Goal: Find contact information: Find contact information

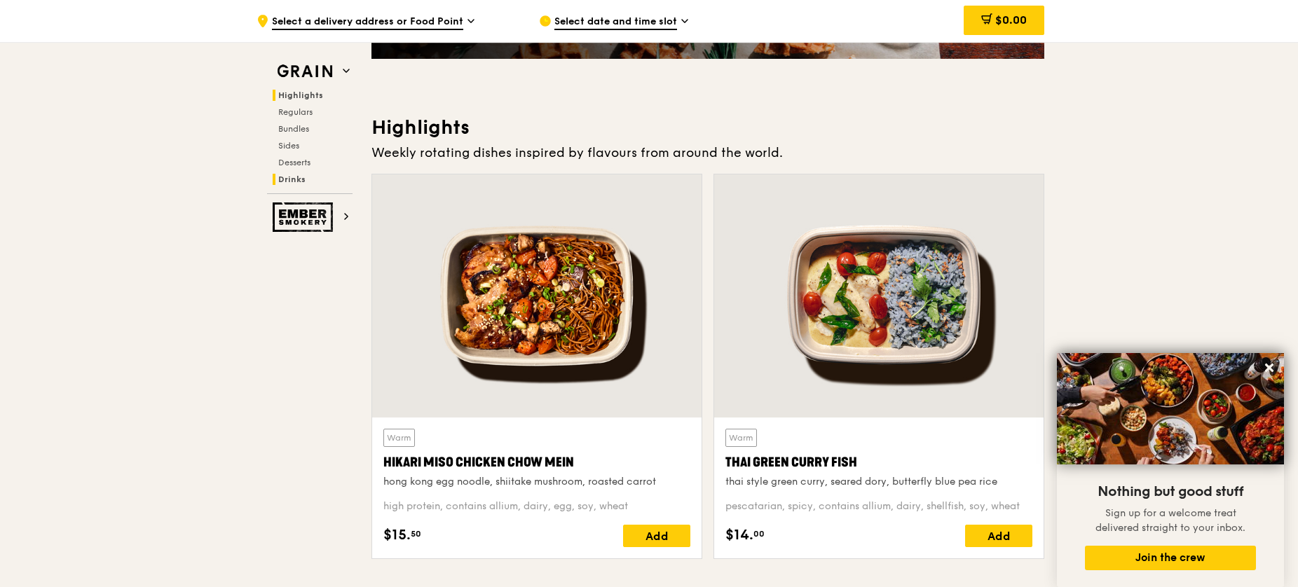
scroll to position [329, 0]
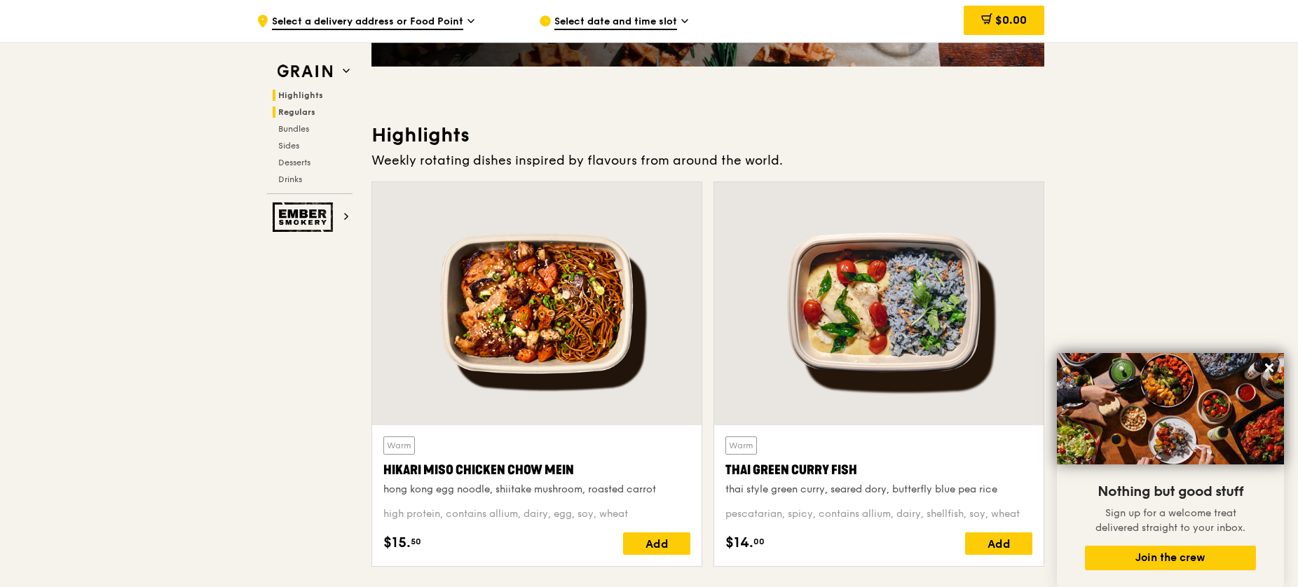
click at [301, 115] on span "Regulars" at bounding box center [296, 112] width 37 height 10
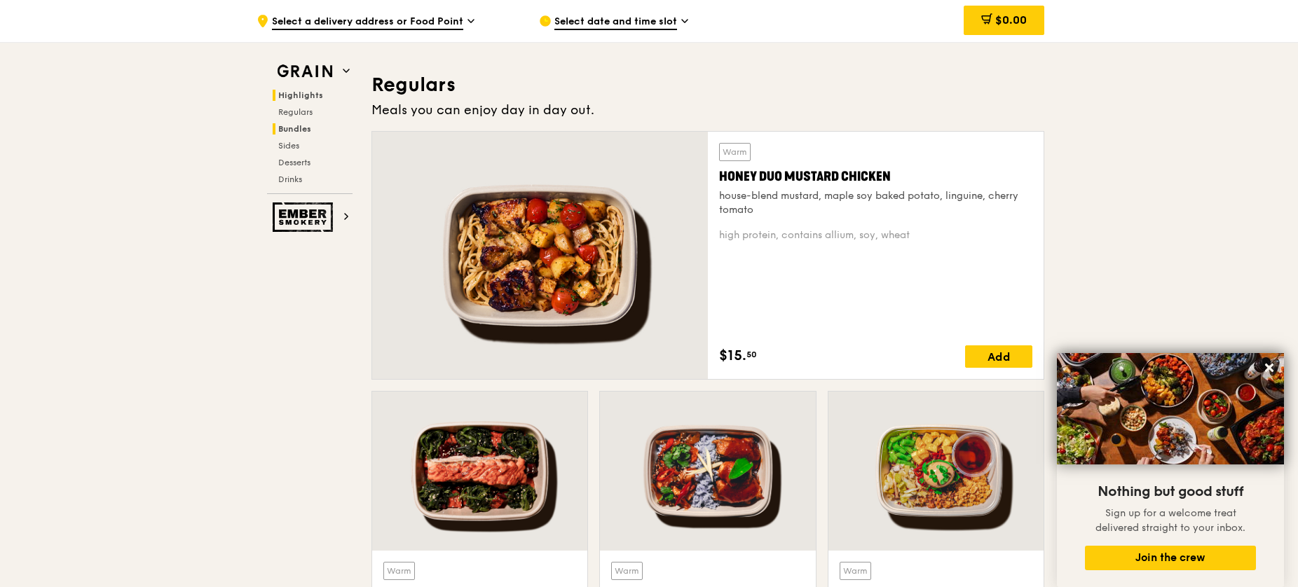
scroll to position [905, 0]
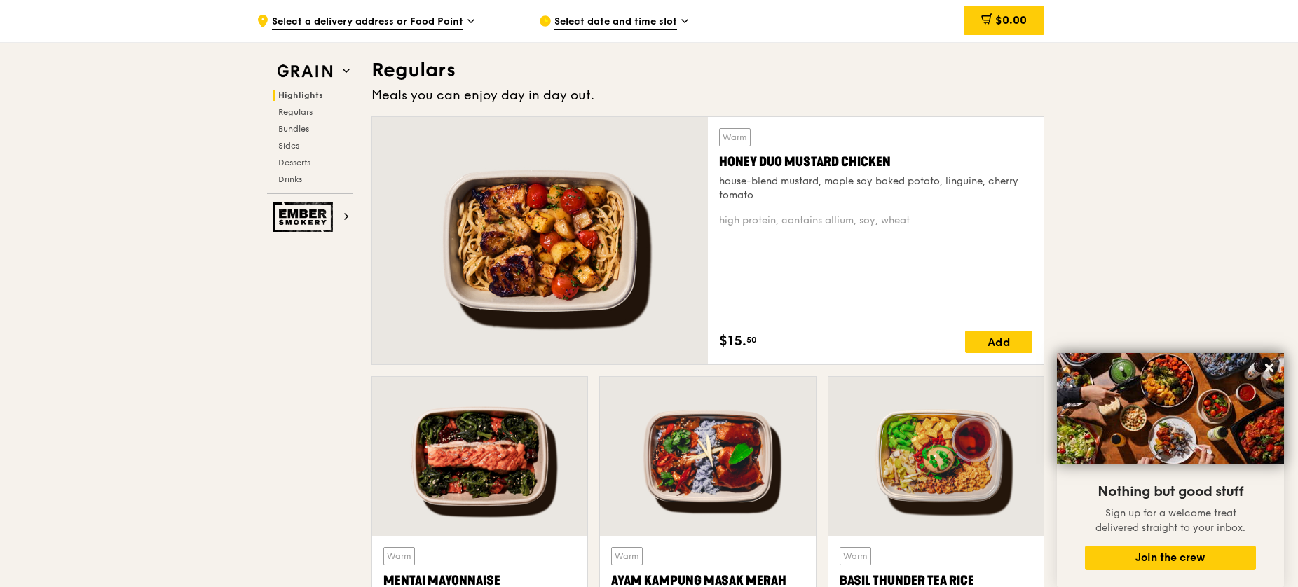
click at [297, 135] on div "Highlights Regulars Bundles Sides Desserts Drinks" at bounding box center [309, 137] width 85 height 95
click at [294, 129] on span "Bundles" at bounding box center [294, 129] width 33 height 10
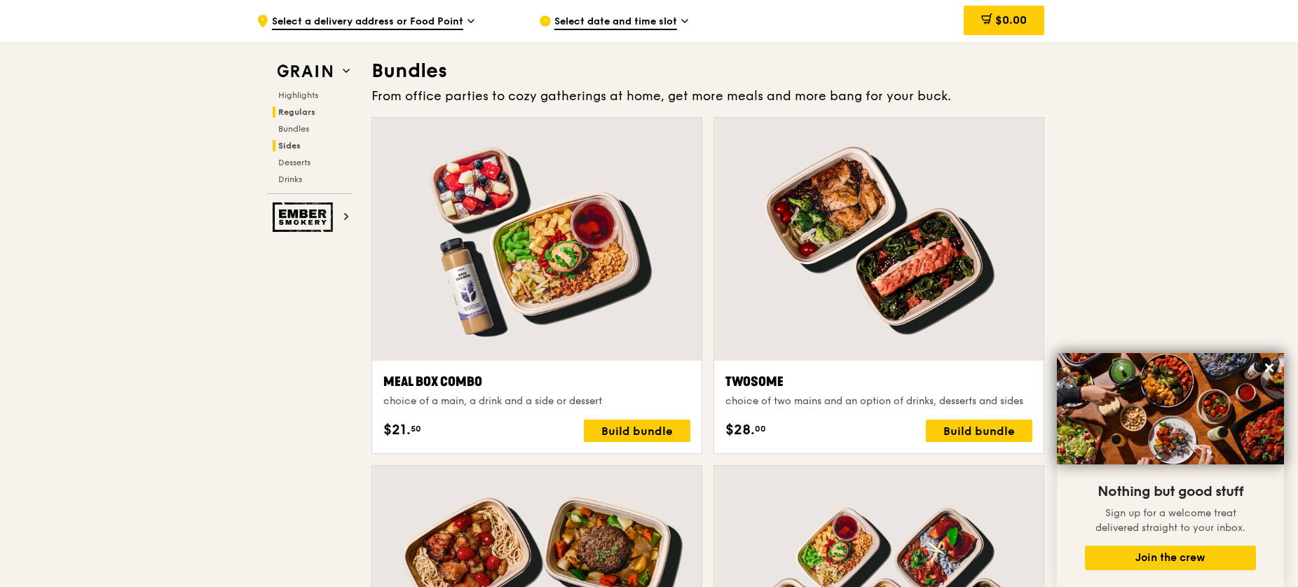
click at [294, 144] on span "Sides" at bounding box center [289, 146] width 22 height 10
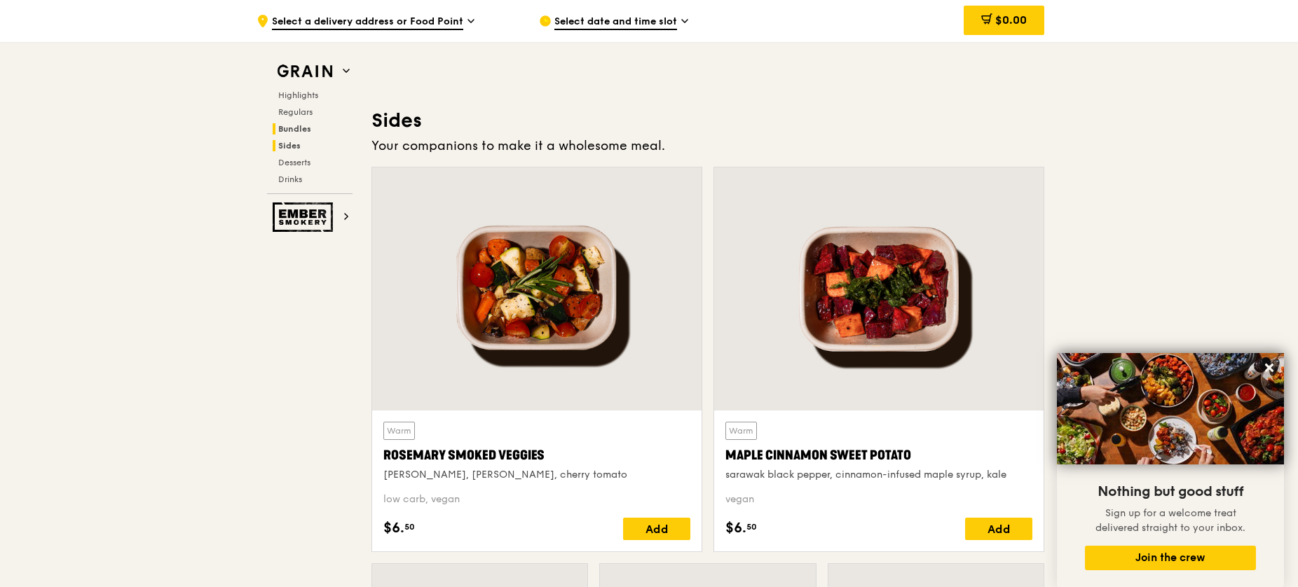
scroll to position [3103, 0]
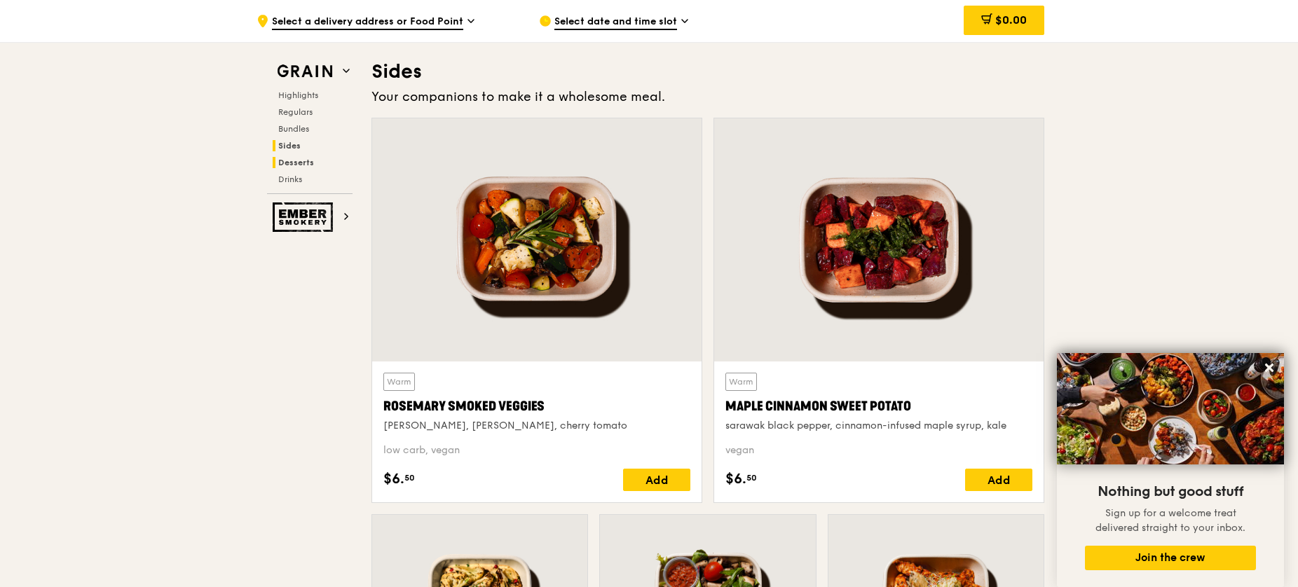
click at [294, 158] on span "Desserts" at bounding box center [296, 163] width 36 height 10
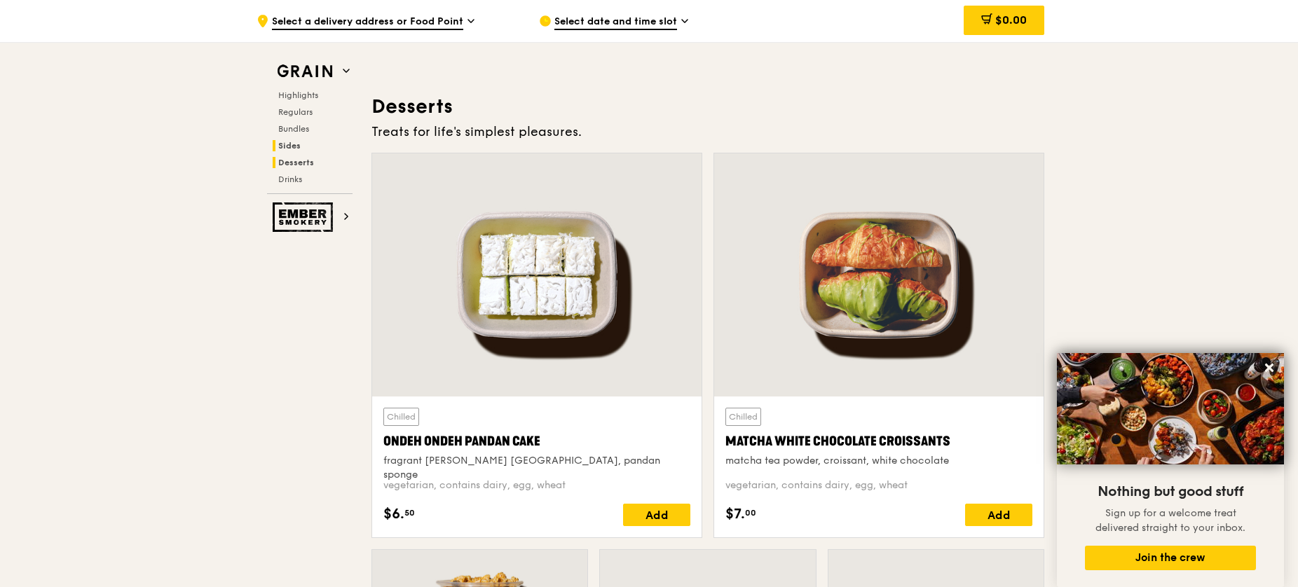
scroll to position [3973, 0]
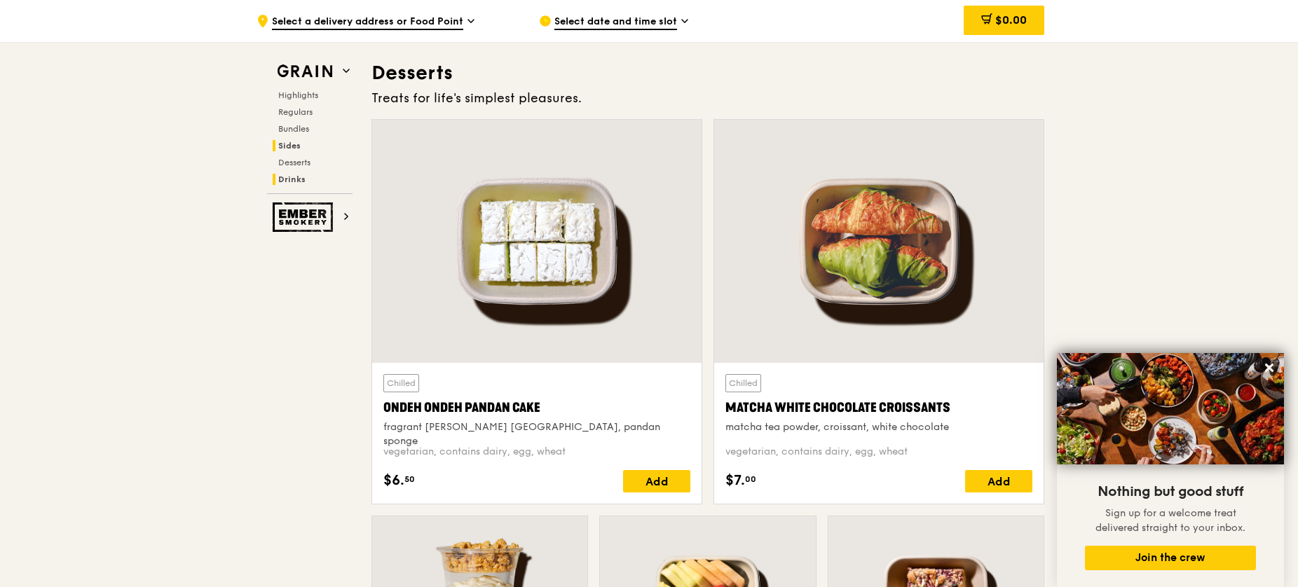
click at [294, 175] on span "Drinks" at bounding box center [291, 179] width 27 height 10
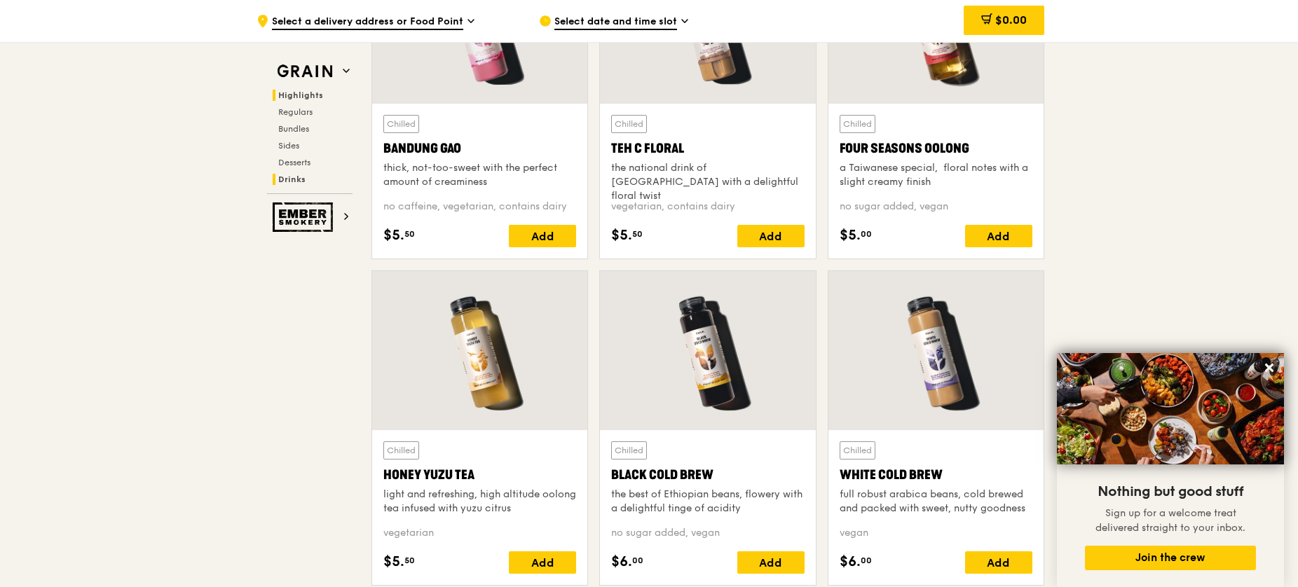
click at [303, 95] on span "Highlights" at bounding box center [300, 95] width 45 height 10
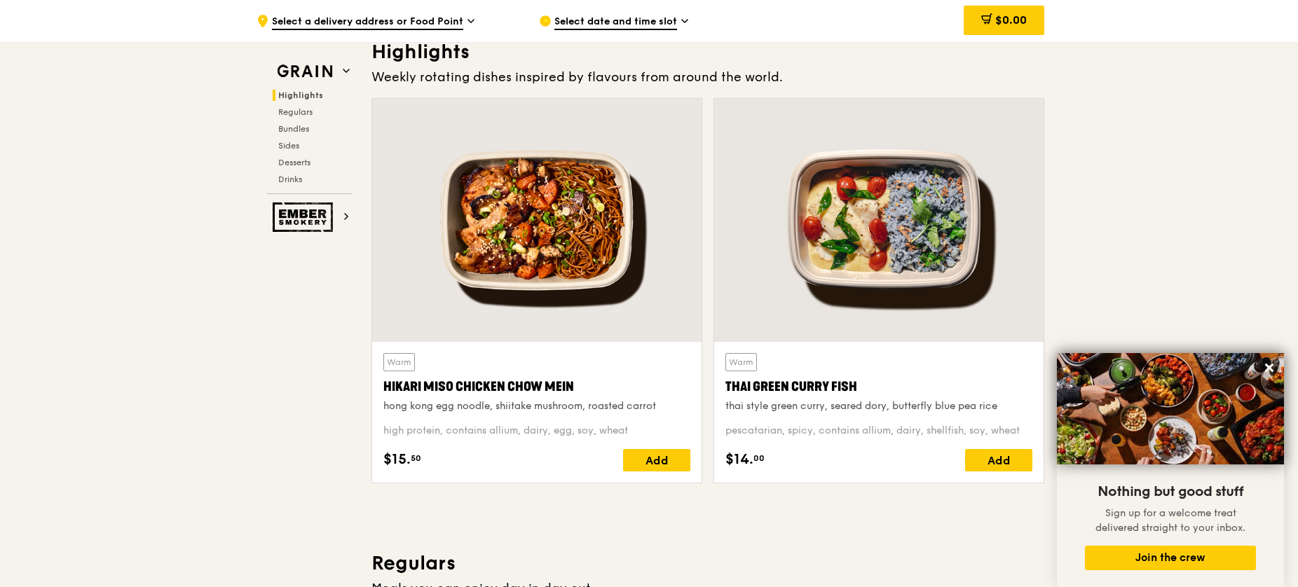
scroll to position [395, 0]
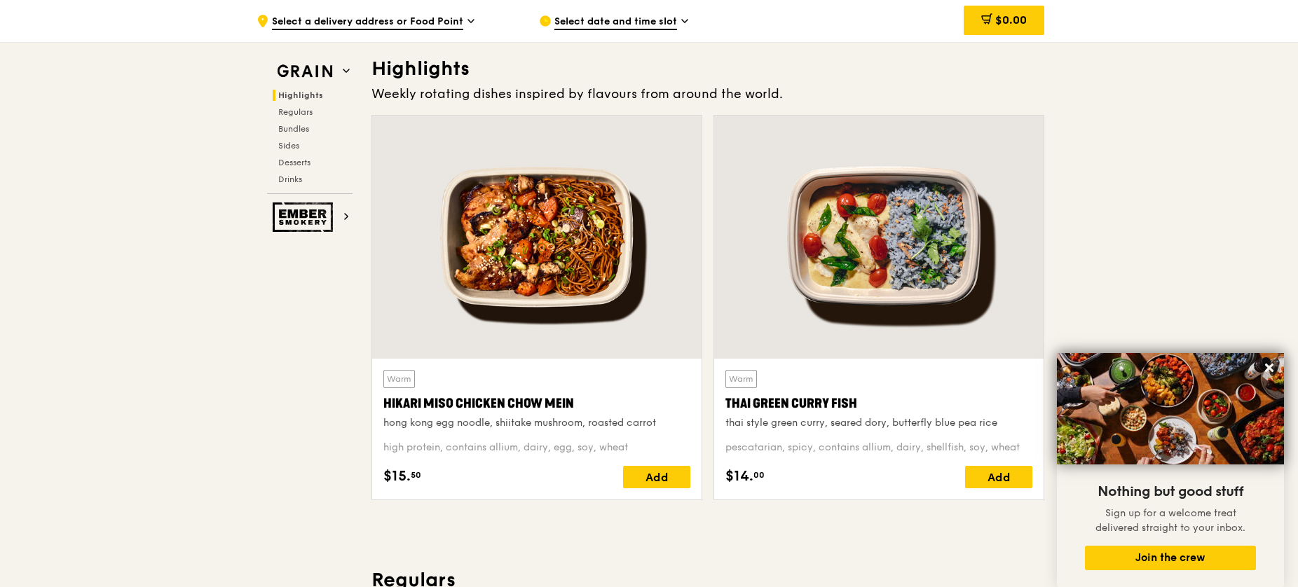
click at [641, 27] on span "Select date and time slot" at bounding box center [615, 22] width 123 height 15
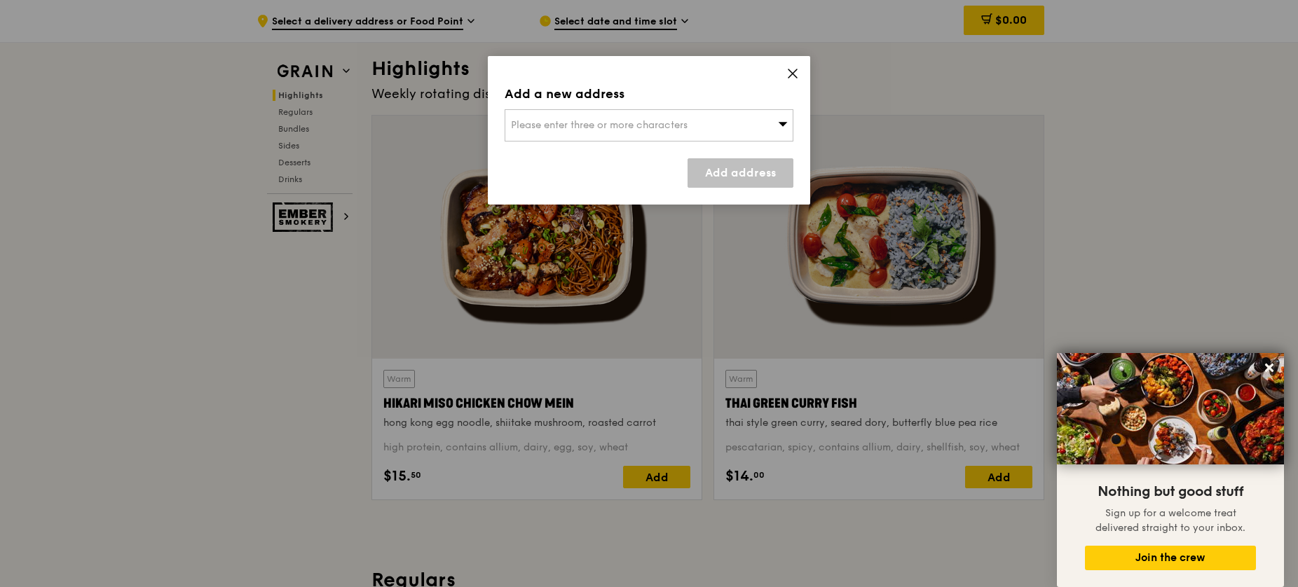
click at [779, 127] on icon at bounding box center [783, 123] width 10 height 11
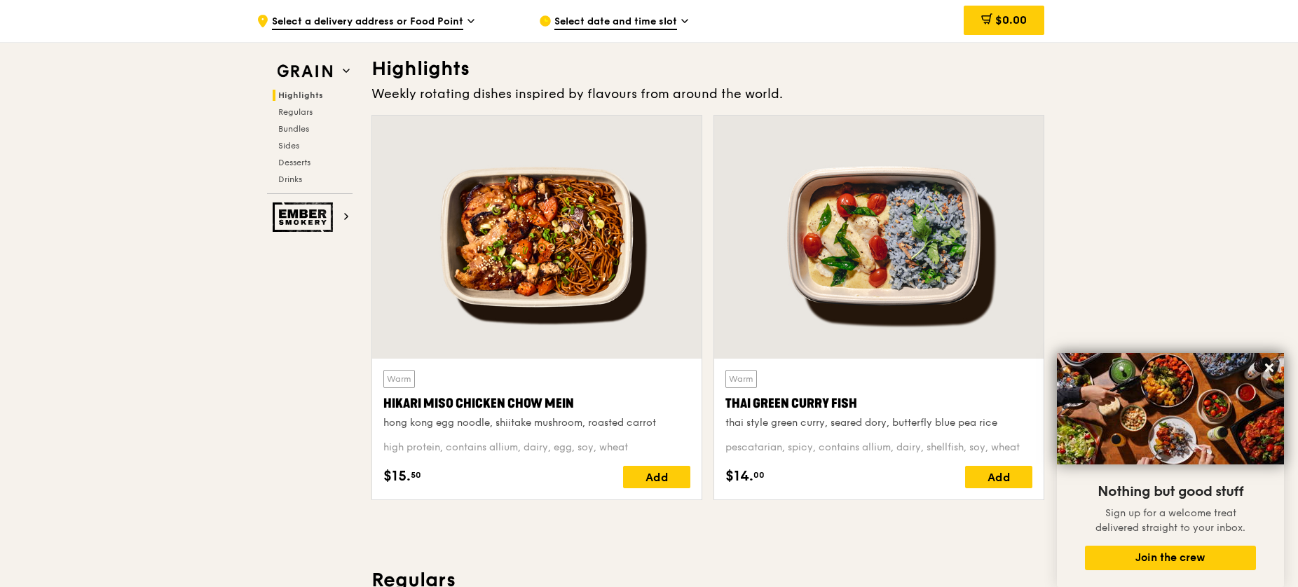
click at [468, 27] on icon at bounding box center [470, 21] width 7 height 13
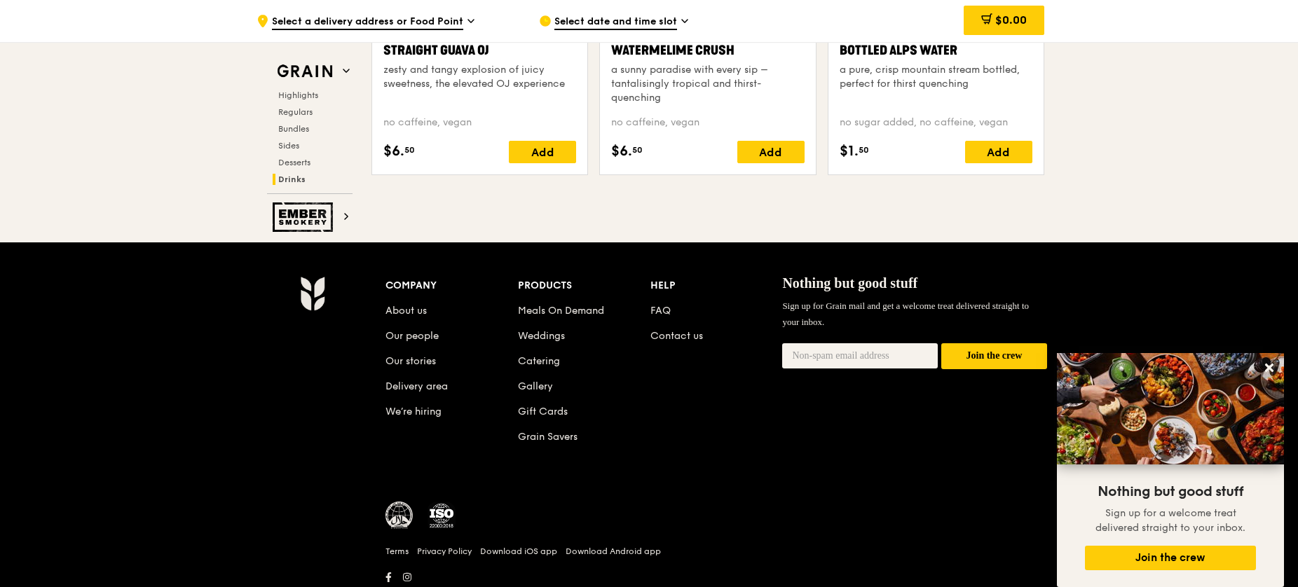
scroll to position [5791, 0]
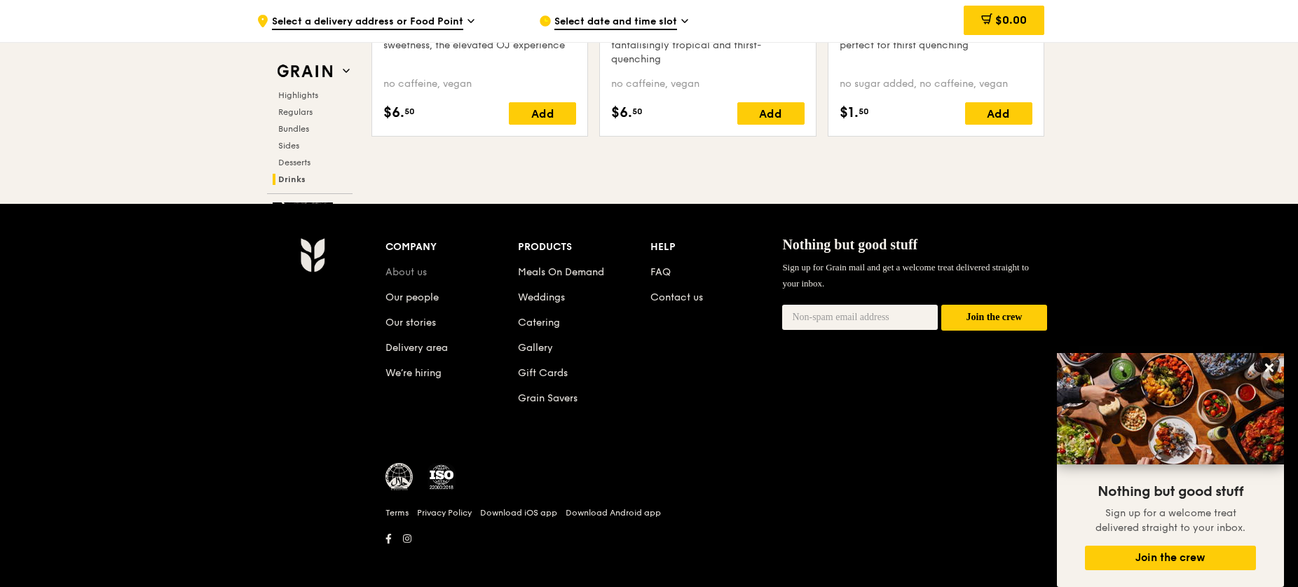
click at [406, 271] on link "About us" at bounding box center [405, 272] width 41 height 12
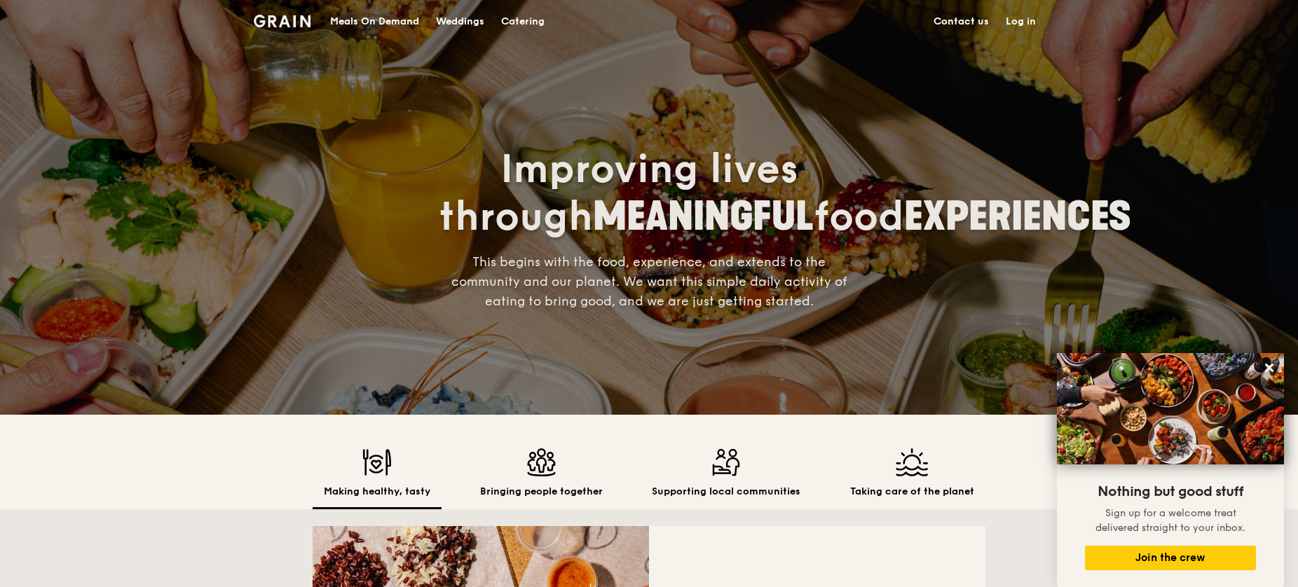
click at [369, 27] on div "Meals On Demand" at bounding box center [374, 22] width 89 height 42
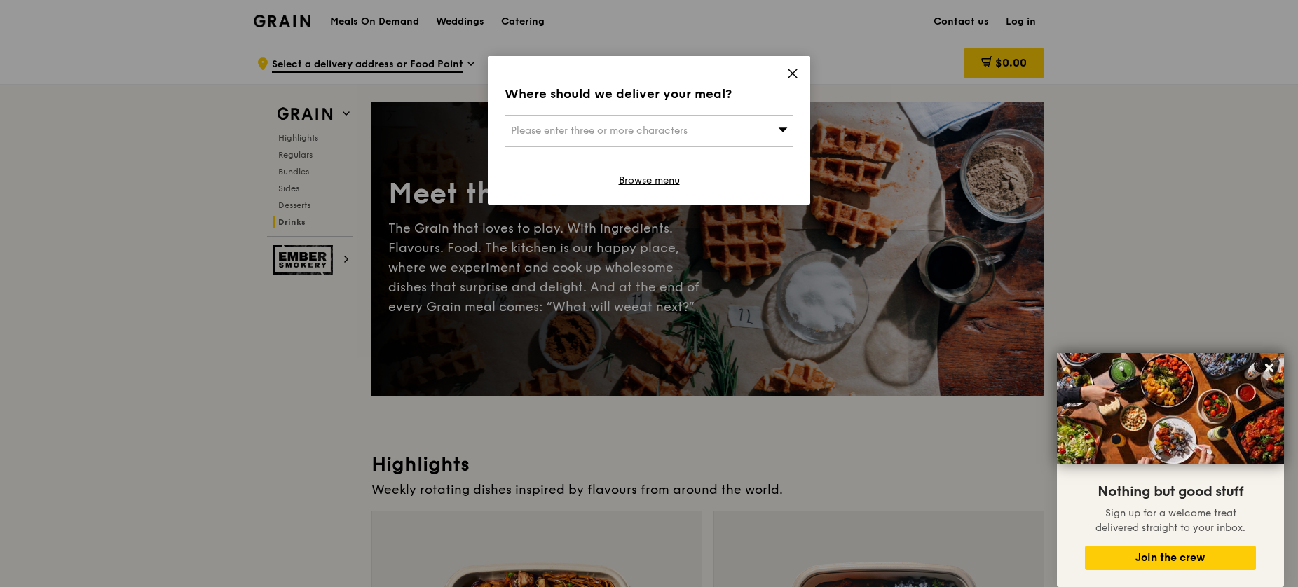
click at [795, 76] on icon at bounding box center [792, 73] width 8 height 8
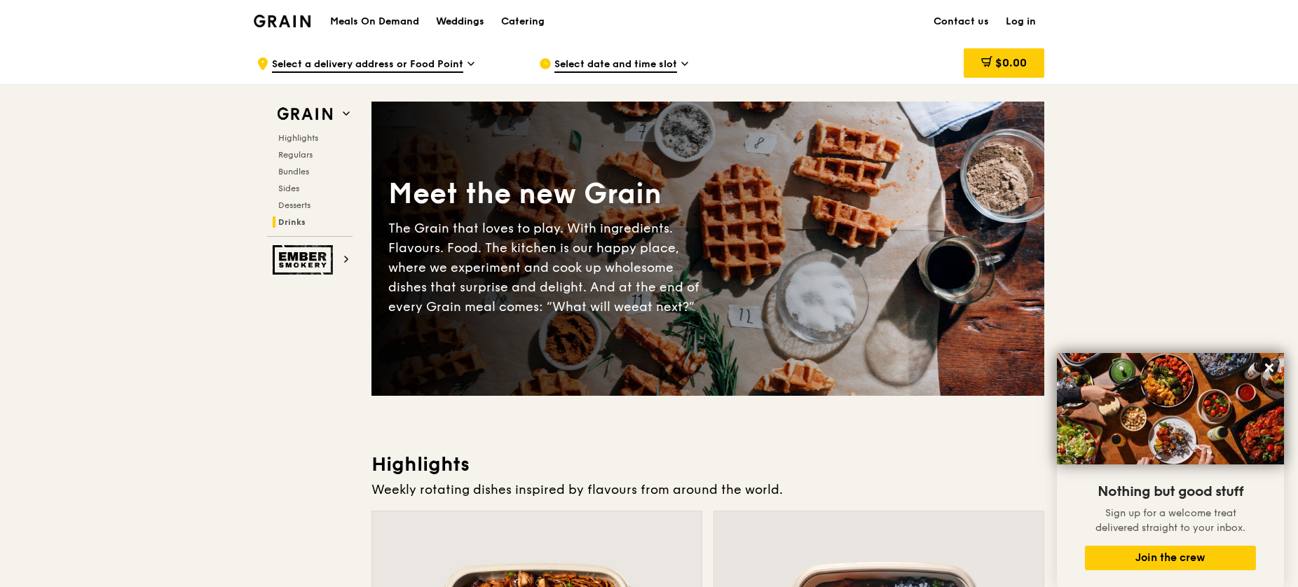
click at [472, 22] on div "Weddings" at bounding box center [460, 22] width 48 height 42
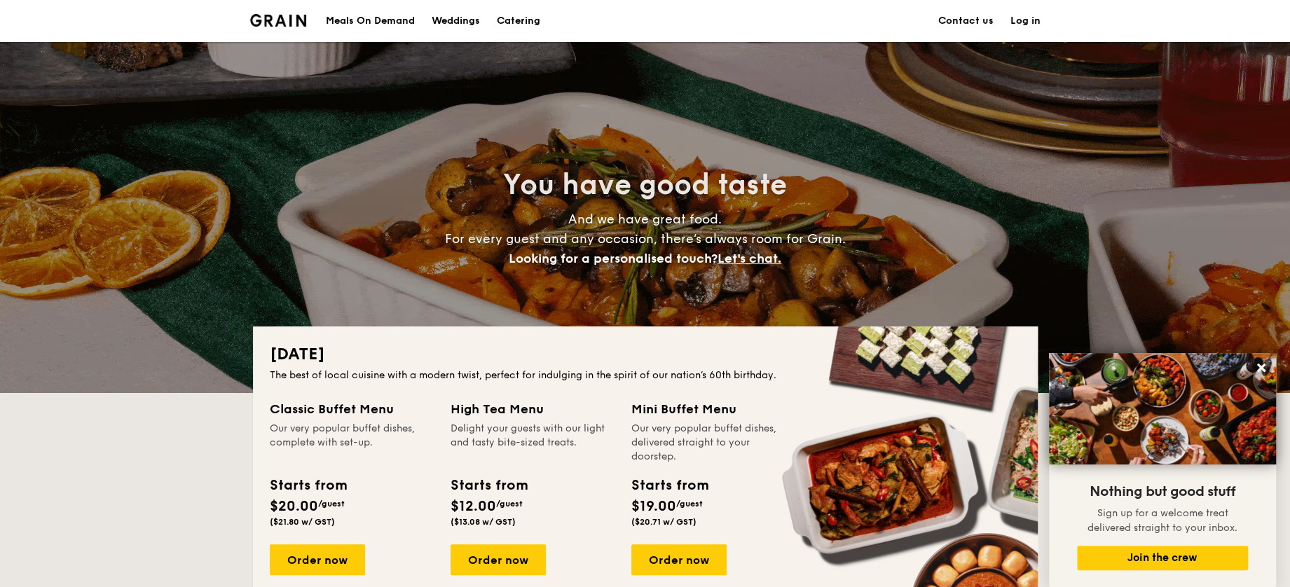
click at [285, 20] on img at bounding box center [278, 20] width 57 height 13
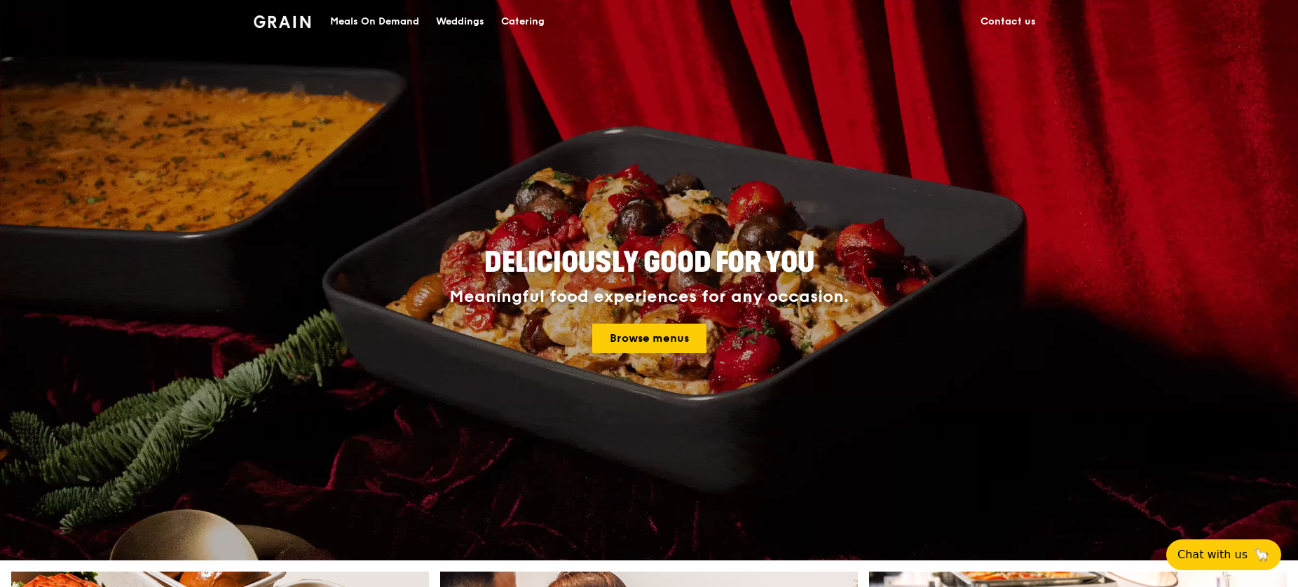
click at [378, 22] on div "Meals On Demand" at bounding box center [374, 22] width 89 height 42
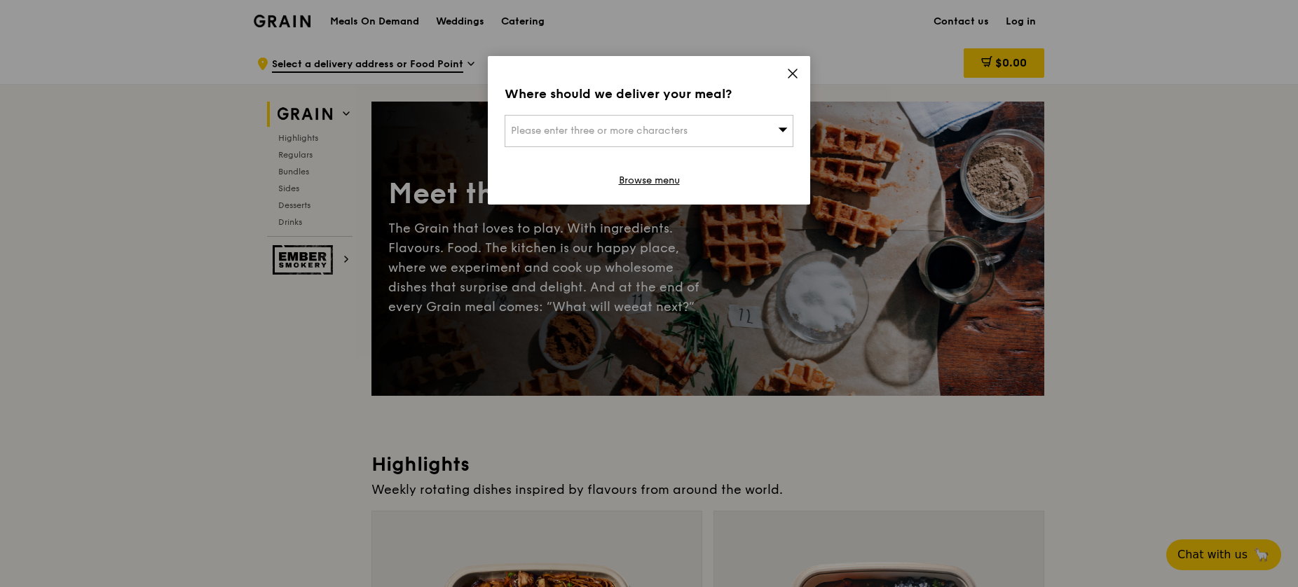
click at [792, 76] on icon at bounding box center [792, 73] width 13 height 13
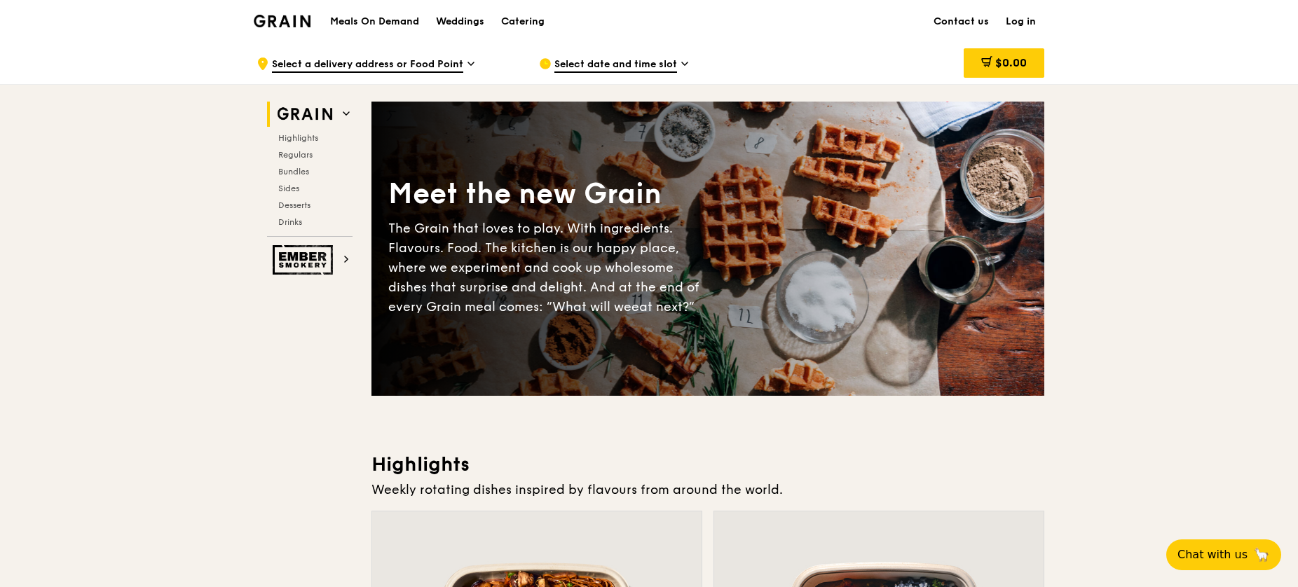
click at [638, 63] on span "Select date and time slot" at bounding box center [615, 64] width 123 height 15
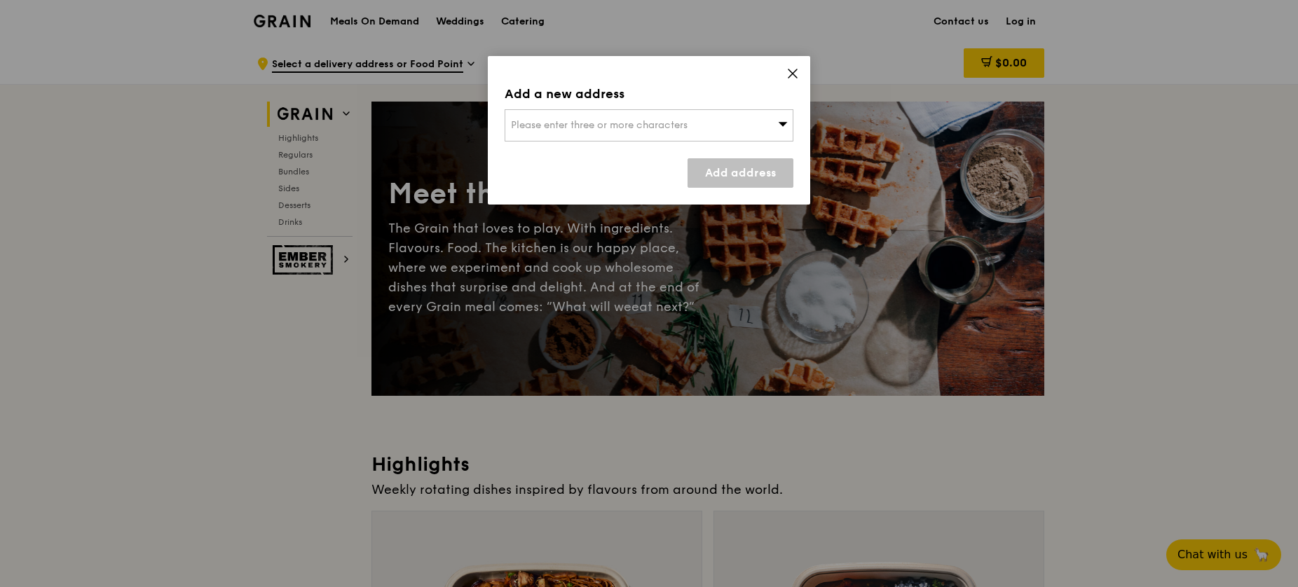
click at [624, 122] on span "Please enter three or more characters" at bounding box center [599, 125] width 177 height 12
type input "1"
click at [795, 71] on icon at bounding box center [792, 73] width 13 height 13
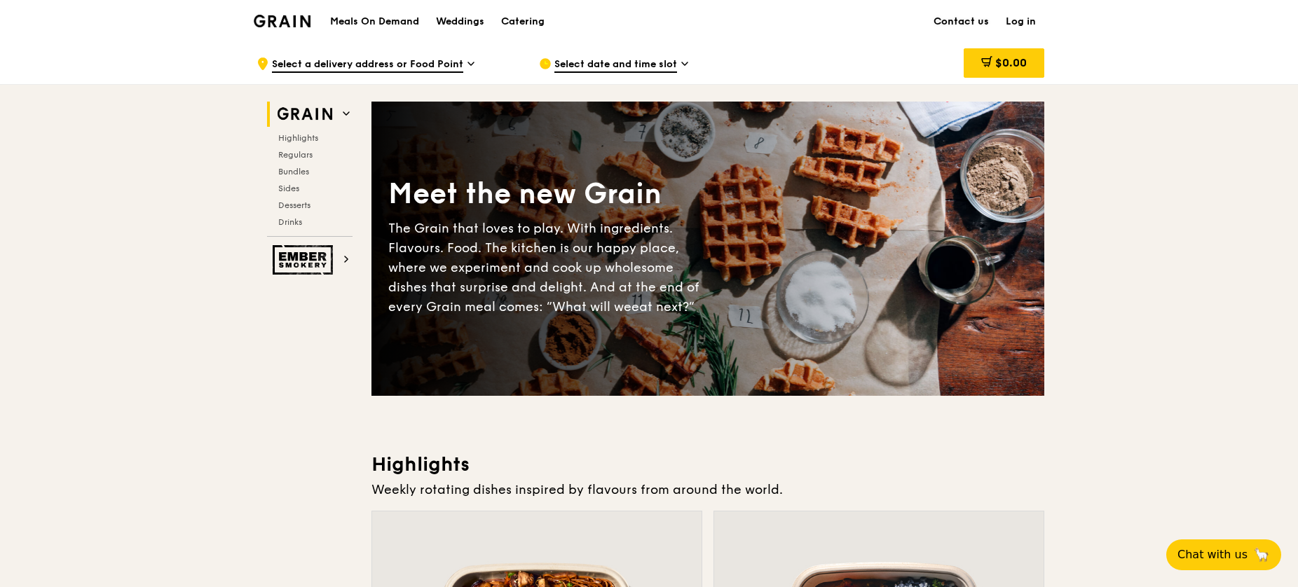
click at [947, 18] on link "Contact us" at bounding box center [961, 22] width 72 height 42
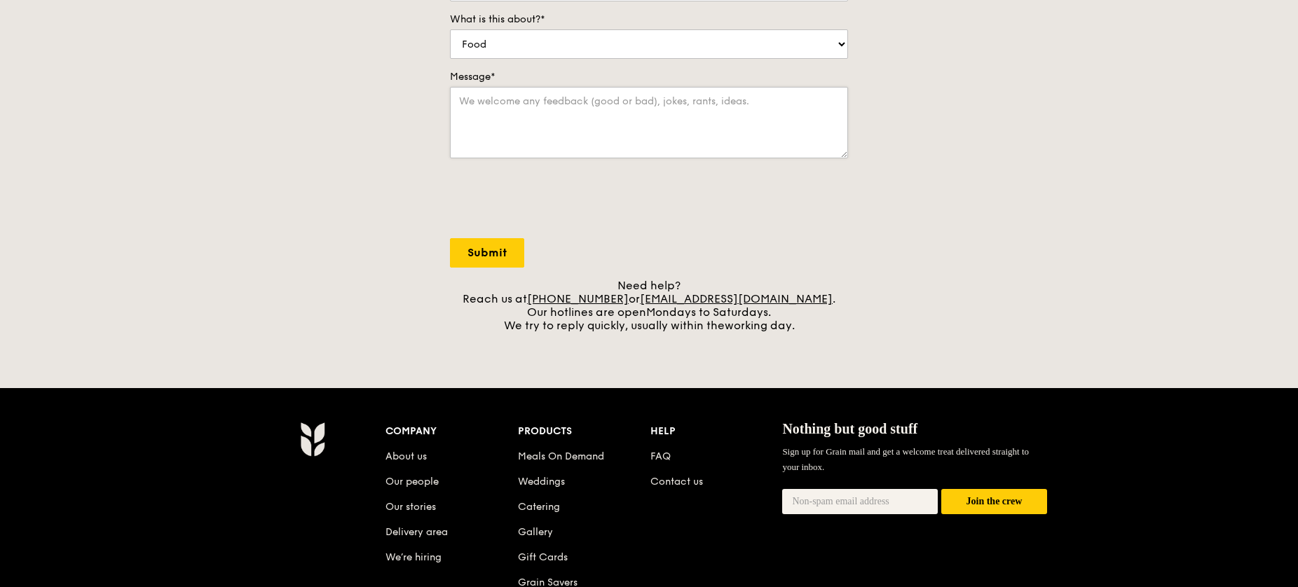
scroll to position [352, 0]
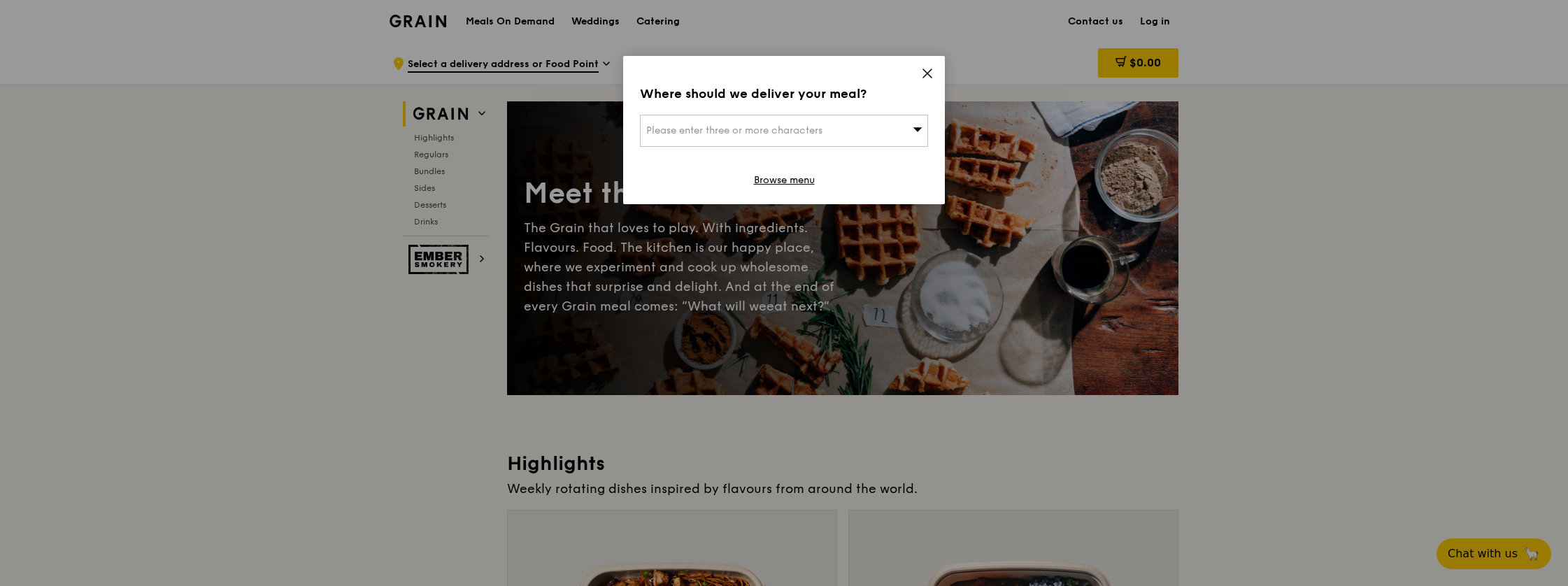
click at [927, 76] on icon at bounding box center [927, 73] width 13 height 13
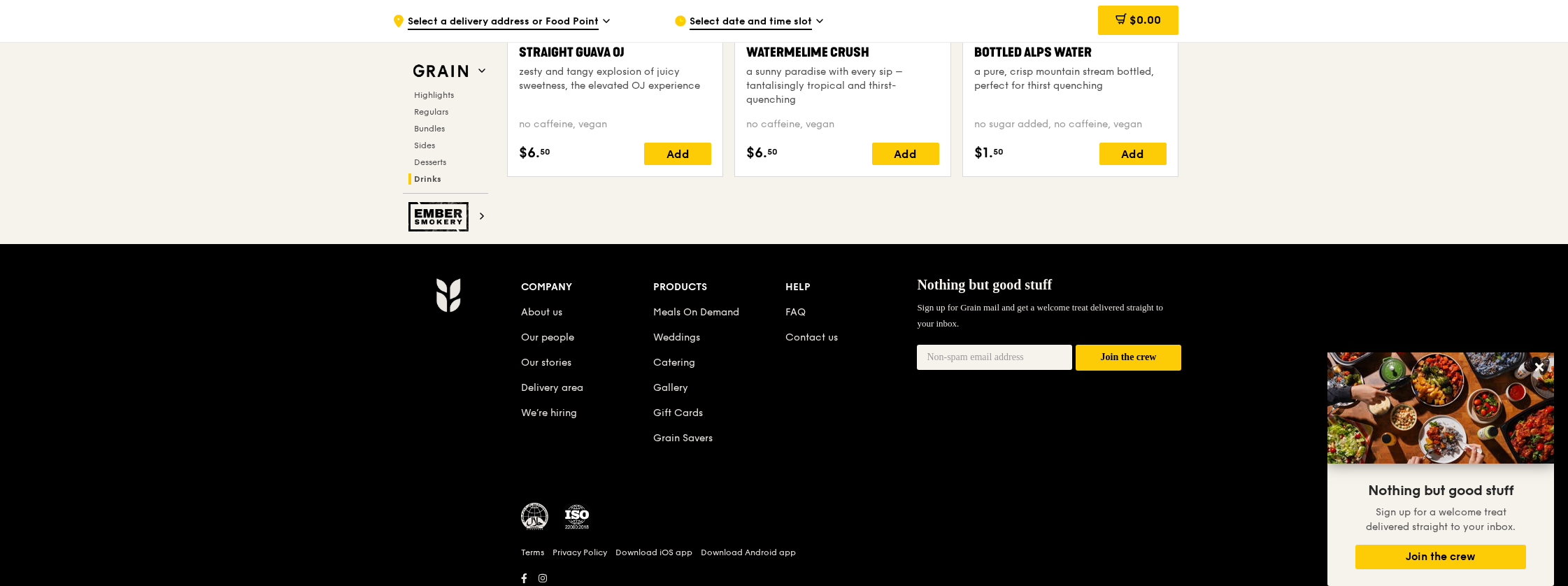
scroll to position [5745, 0]
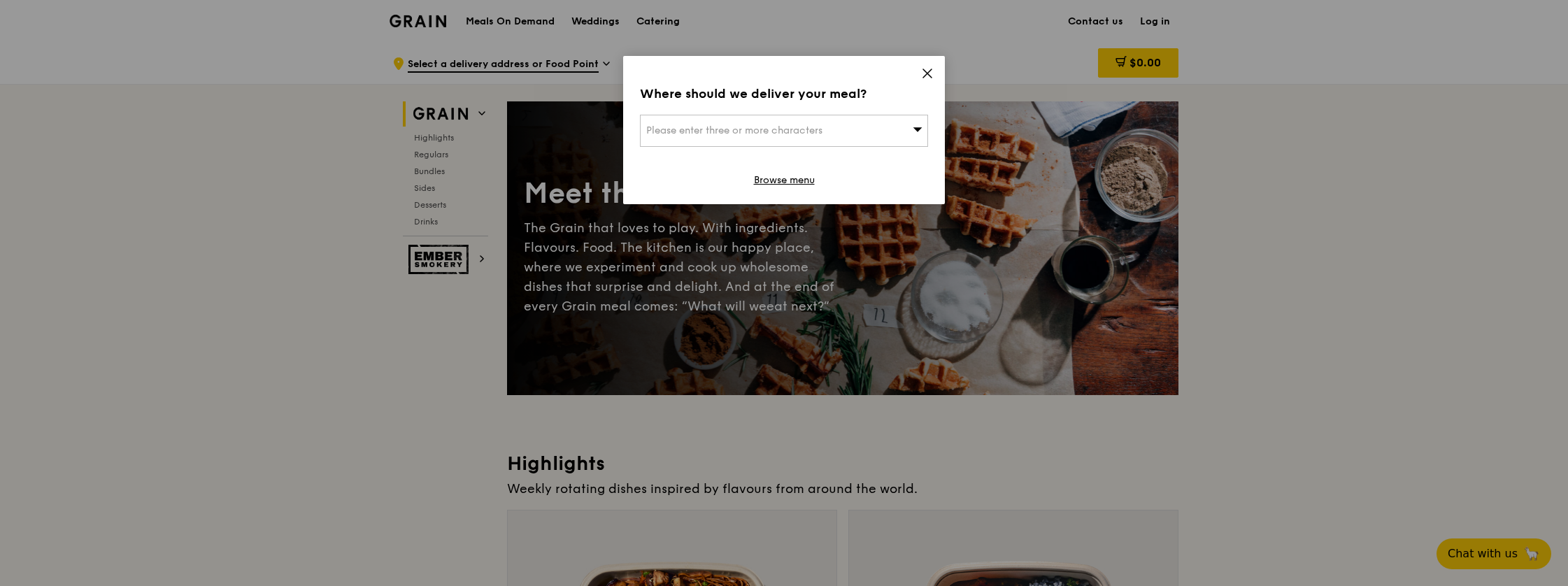
click at [913, 129] on icon at bounding box center [918, 129] width 10 height 11
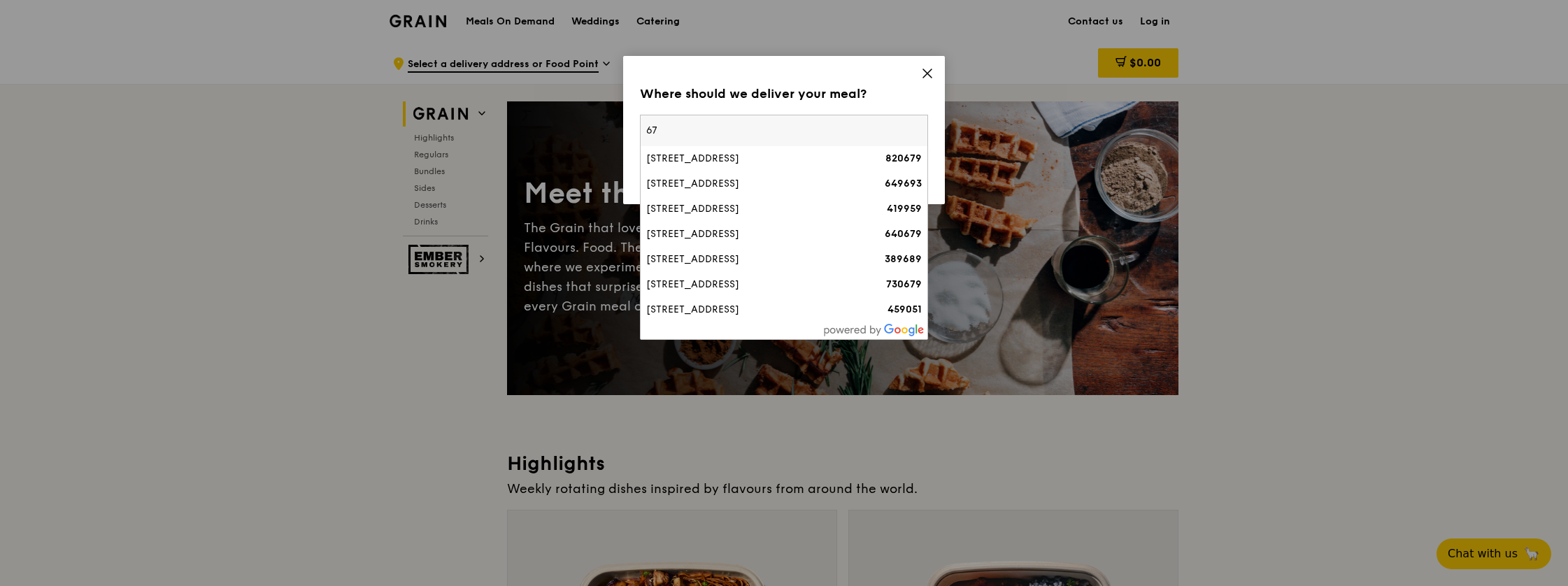
type input "6"
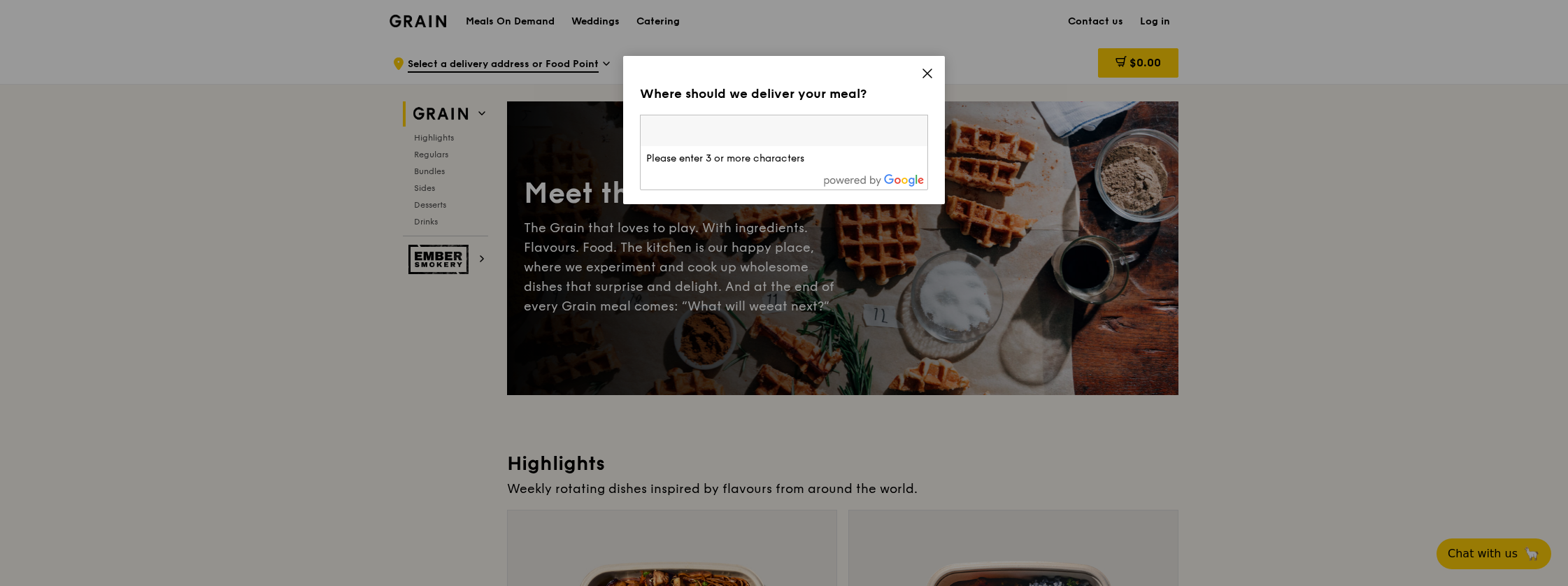
click at [929, 74] on icon at bounding box center [927, 73] width 13 height 13
click at [925, 70] on icon at bounding box center [927, 73] width 13 height 13
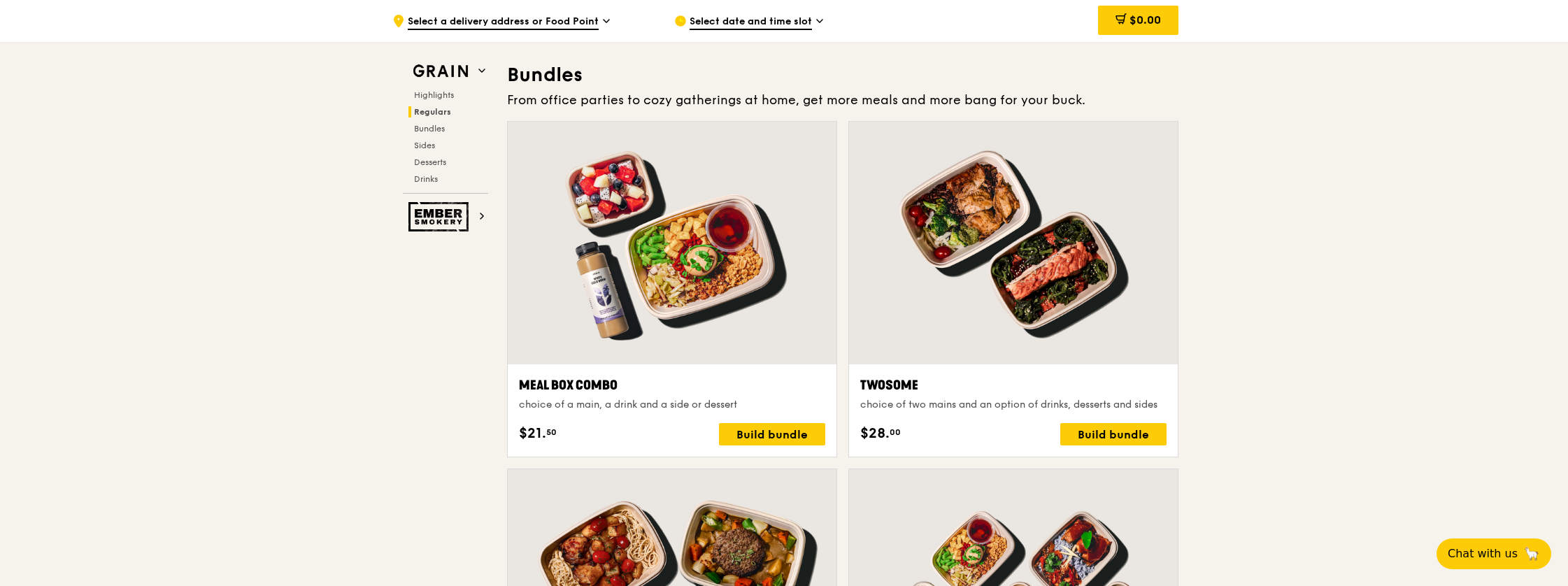
scroll to position [1994, 0]
